Goal: Find specific page/section: Find specific page/section

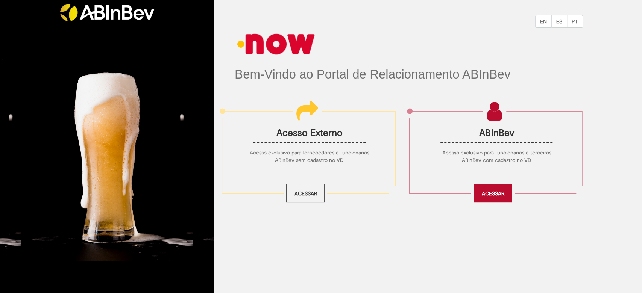
drag, startPoint x: 484, startPoint y: 191, endPoint x: 480, endPoint y: 192, distance: 4.3
click at [484, 191] on link "Acessar" at bounding box center [493, 193] width 38 height 19
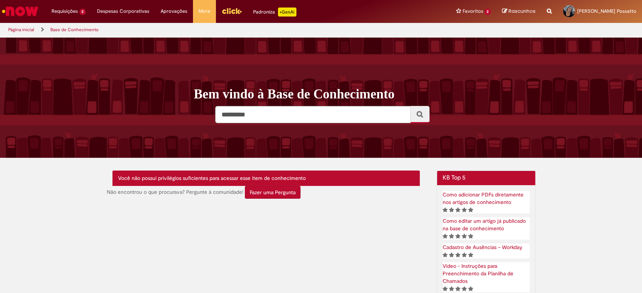
click at [227, 13] on img "Menu Cabeçalho" at bounding box center [232, 10] width 20 height 11
click at [22, 13] on img "Ir para a Homepage" at bounding box center [20, 11] width 39 height 15
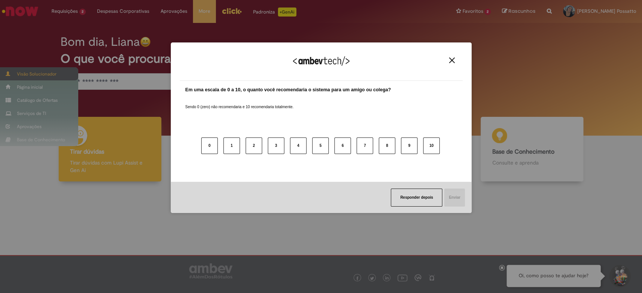
click at [18, 73] on div "Agradecemos seu feedback! Em uma escala de 0 a 10, o quanto você recomendaria o…" at bounding box center [321, 146] width 642 height 293
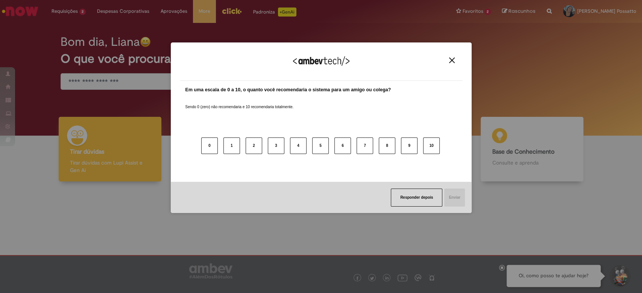
click at [449, 60] on img "Close" at bounding box center [452, 61] width 6 height 6
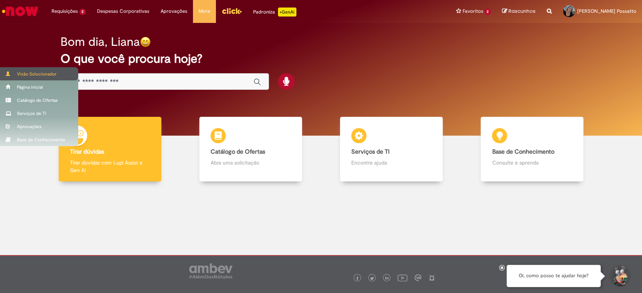
click at [25, 72] on div "Visão Solucionador" at bounding box center [39, 73] width 78 height 13
